Goal: Task Accomplishment & Management: Use online tool/utility

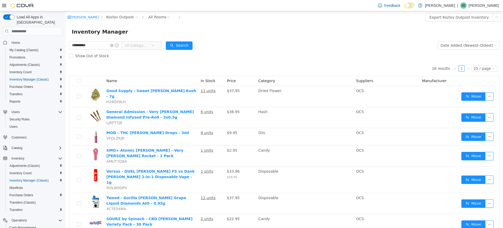
scroll to position [38, 0]
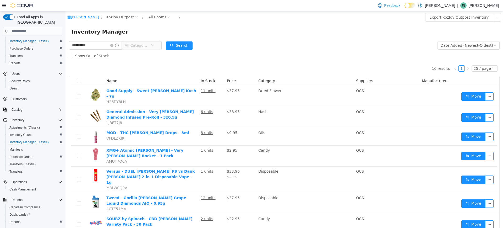
click at [236, 43] on form "**********" at bounding box center [284, 50] width 431 height 21
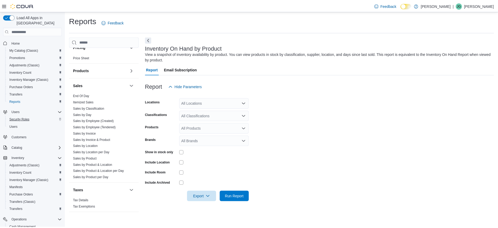
scroll to position [56, 0]
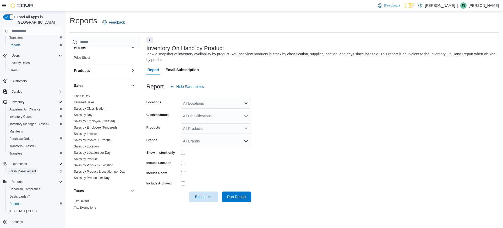
click at [26, 169] on span "Cash Management" at bounding box center [22, 171] width 26 height 4
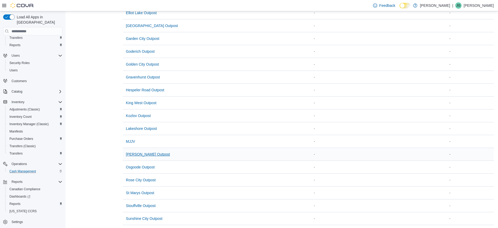
scroll to position [131, 0]
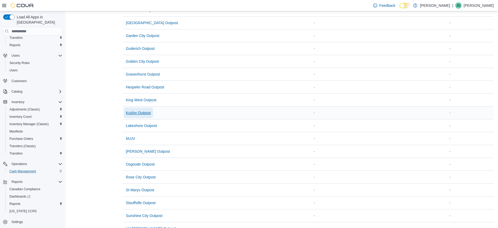
click at [134, 113] on span "Kozlov Outpost" at bounding box center [138, 112] width 25 height 5
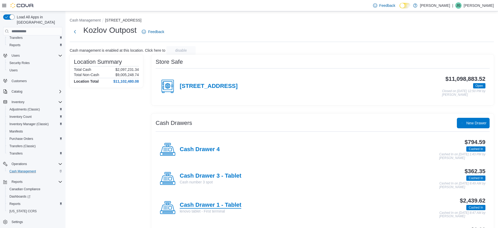
click at [237, 207] on h4 "Cash Drawer 1 - Tablet" at bounding box center [211, 205] width 62 height 7
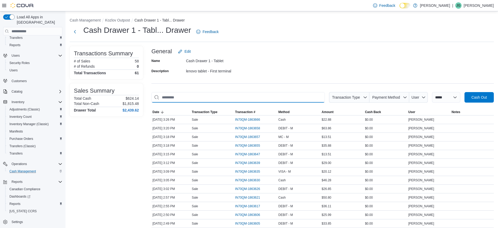
click at [300, 100] on input "This is a search bar. As you type, the results lower in the page will automatic…" at bounding box center [238, 97] width 174 height 10
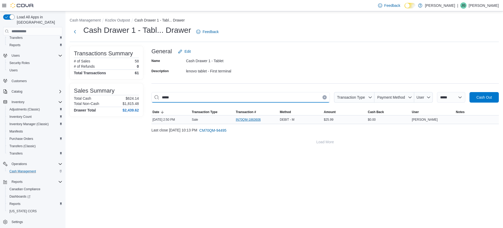
type input "*****"
click at [253, 120] on span "IN70QM-1863606" at bounding box center [248, 119] width 25 height 4
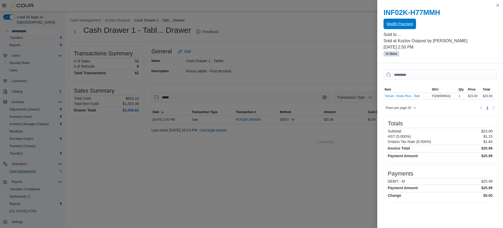
click at [412, 25] on span "Modify Payment" at bounding box center [400, 23] width 26 height 5
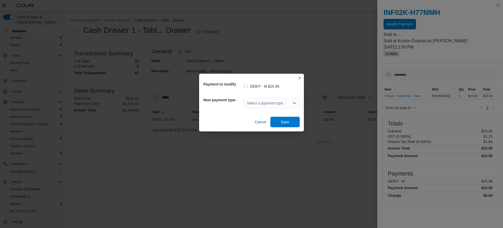
click at [283, 104] on div "Select a payment type" at bounding box center [272, 103] width 56 height 10
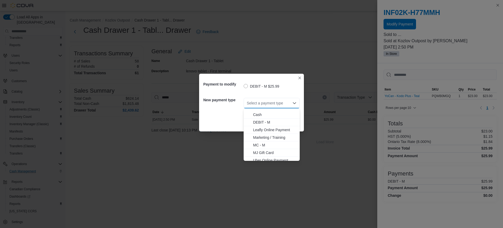
scroll to position [31, 0]
click at [264, 155] on span "VISA - M" at bounding box center [275, 156] width 44 height 5
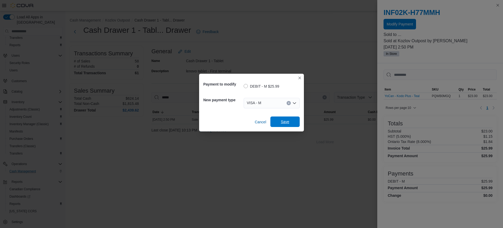
click at [288, 123] on span "Save" at bounding box center [285, 121] width 8 height 5
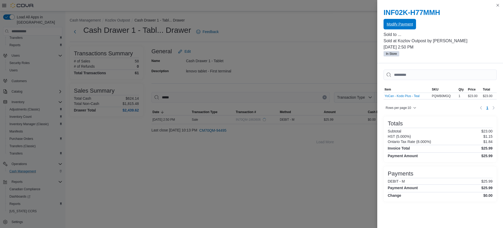
scroll to position [0, 0]
click at [498, 6] on button "Close this dialog" at bounding box center [498, 5] width 6 height 6
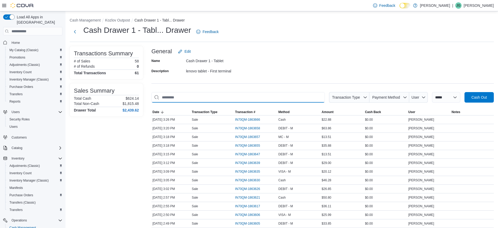
click at [254, 93] on input "This is a search bar. As you type, the results lower in the page will automatic…" at bounding box center [238, 97] width 174 height 10
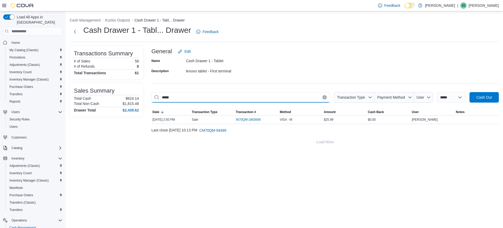
type input "*****"
click at [324, 97] on icon "Clear input" at bounding box center [325, 97] width 2 height 2
